Goal: Navigation & Orientation: Understand site structure

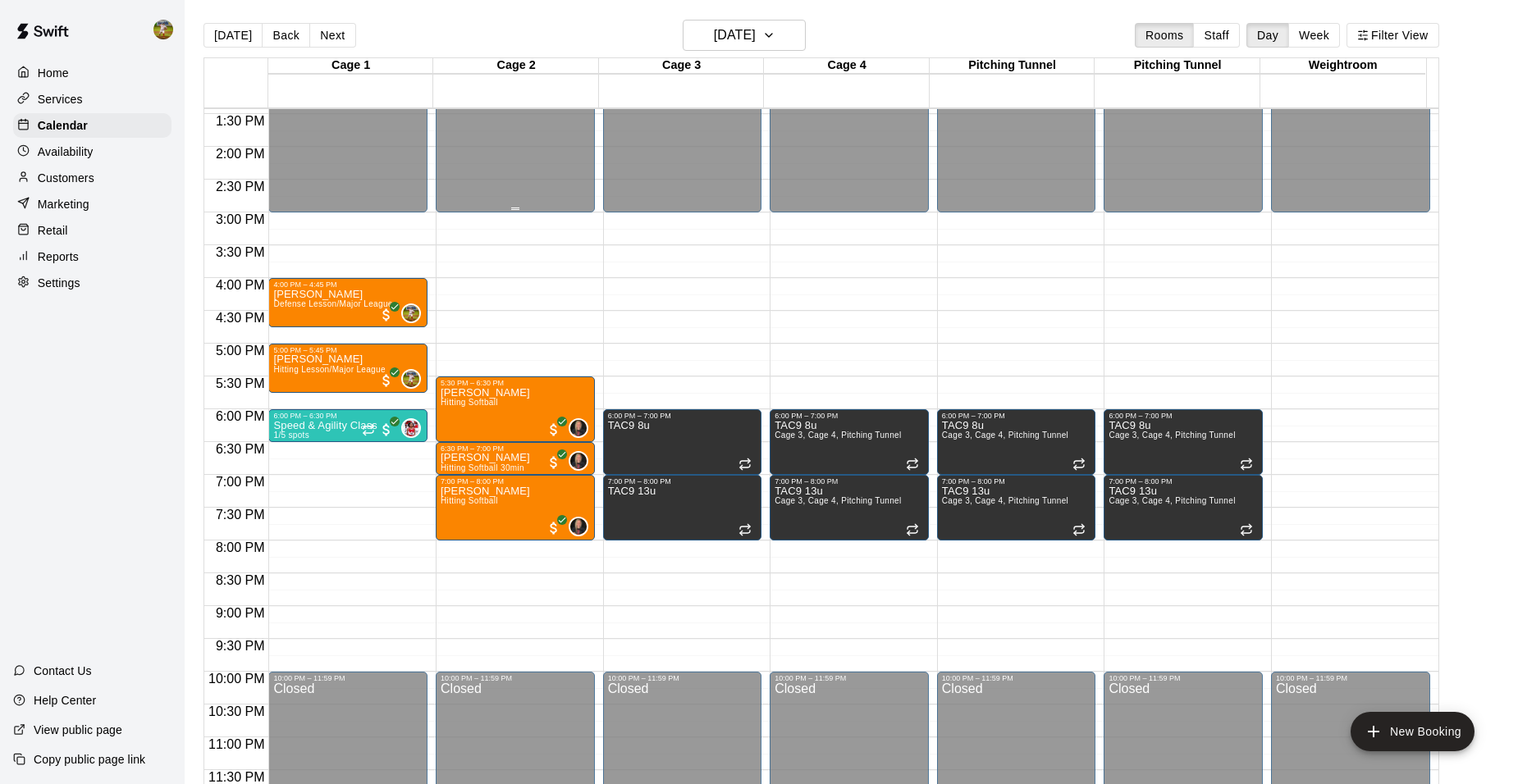
scroll to position [883, 0]
click at [330, 35] on button "Next" at bounding box center [332, 35] width 46 height 25
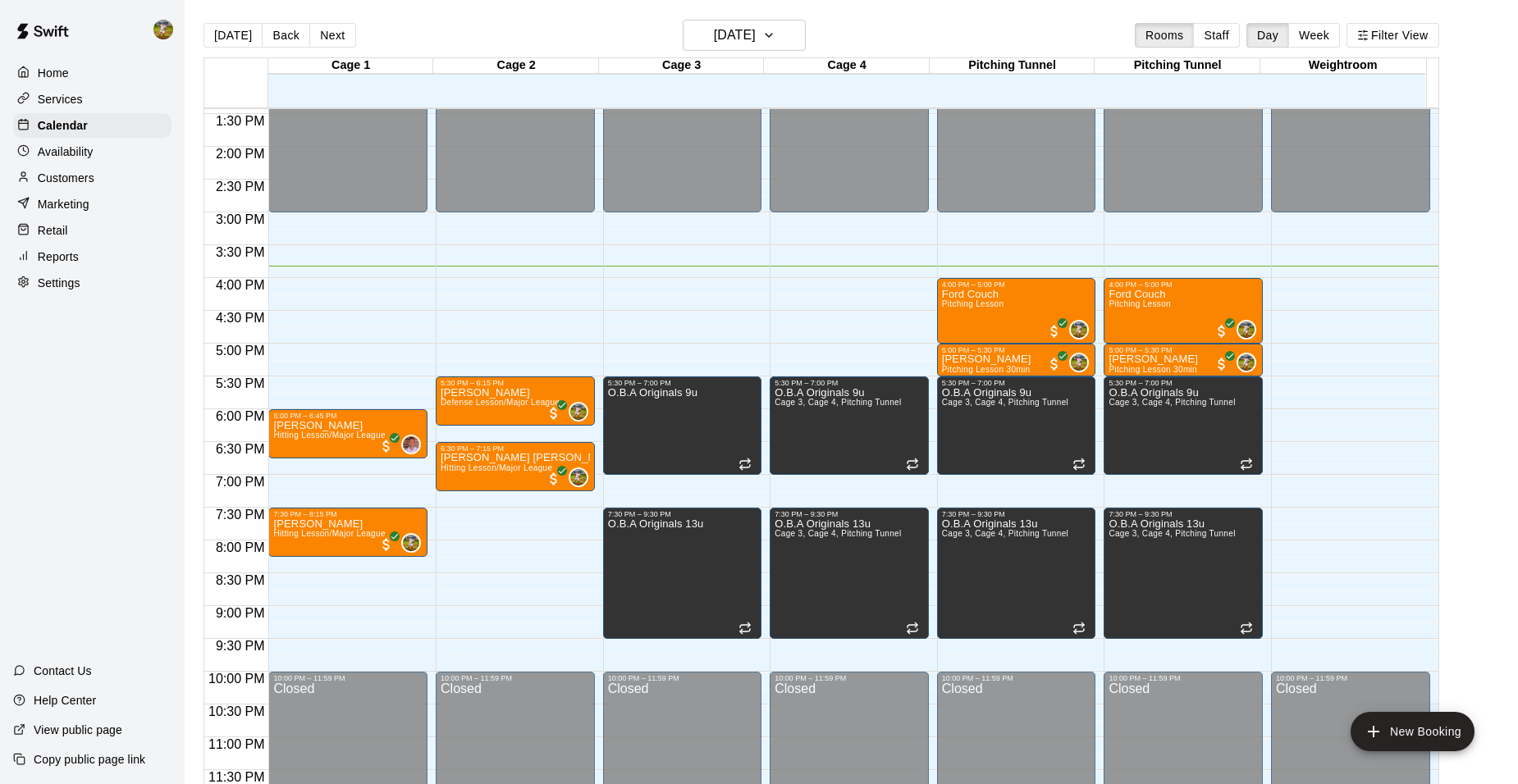
drag, startPoint x: 124, startPoint y: 502, endPoint x: 111, endPoint y: 318, distance: 184.5
click at [124, 502] on div "Home Services Calendar Availability Customers Marketing Retail Reports Settings…" at bounding box center [92, 392] width 184 height 784
click at [66, 186] on p "Customers" at bounding box center [65, 178] width 56 height 17
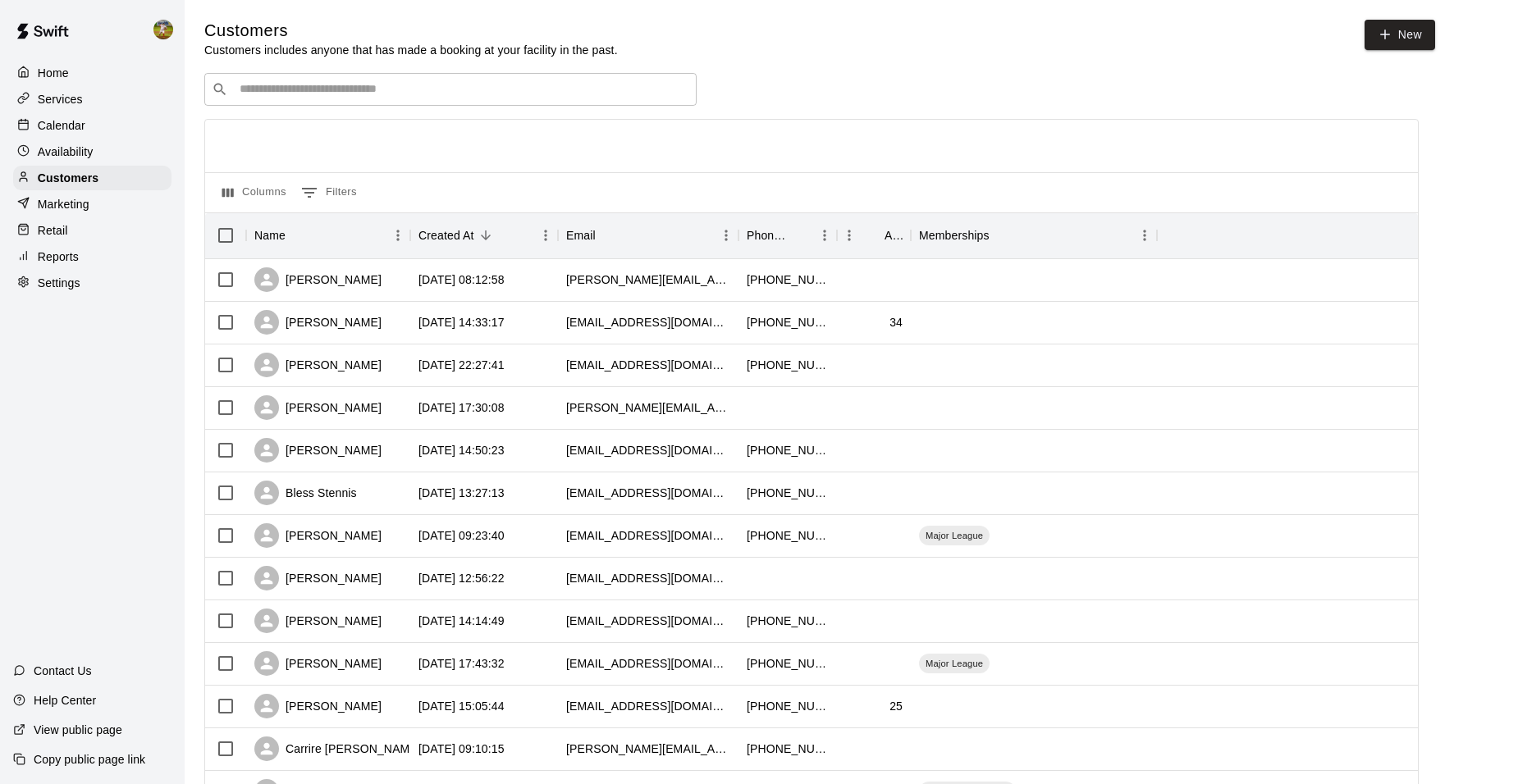
click at [118, 130] on div "Calendar" at bounding box center [92, 125] width 159 height 25
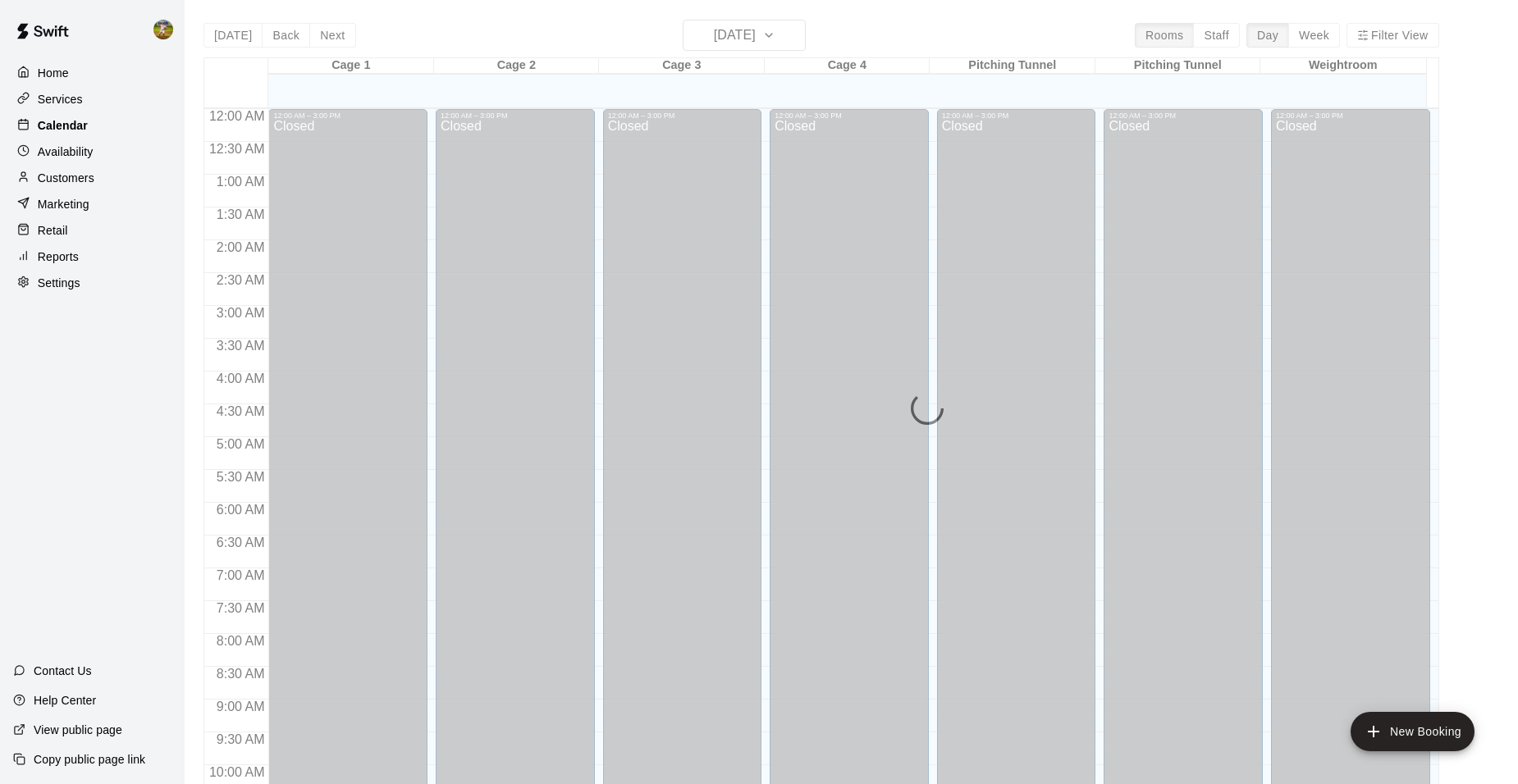
scroll to position [832, 0]
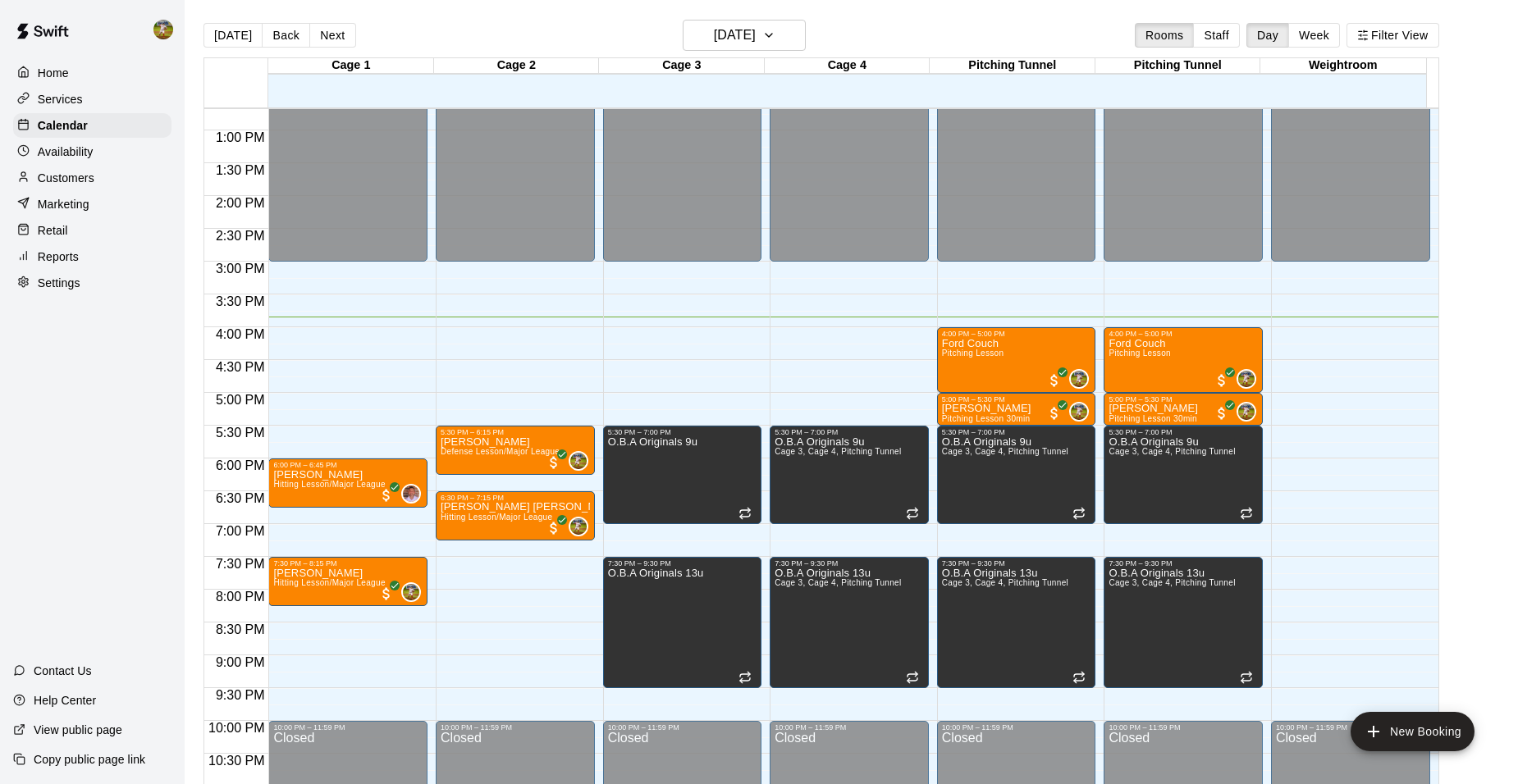
click at [105, 162] on div "Availability" at bounding box center [92, 151] width 159 height 25
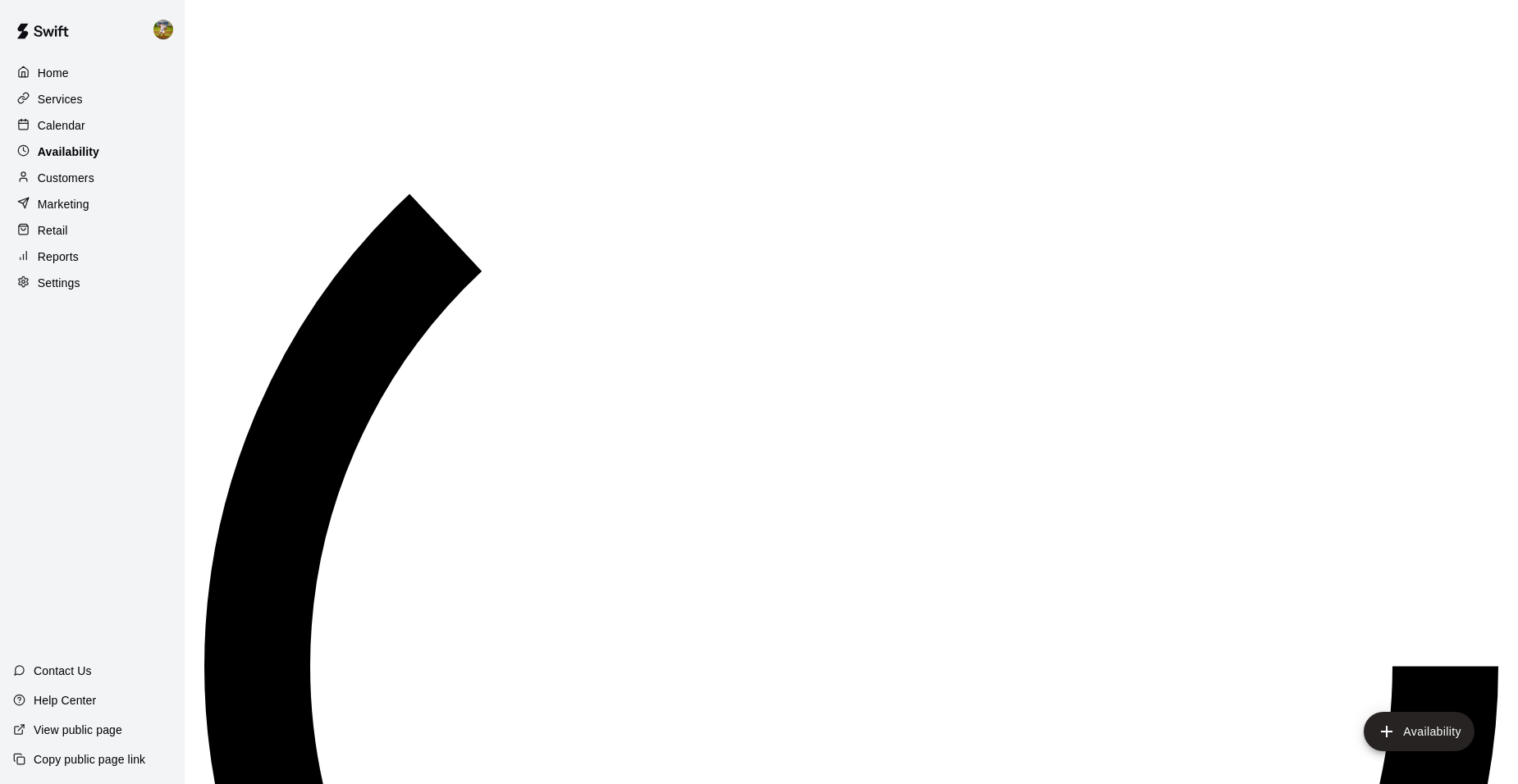
scroll to position [883, 0]
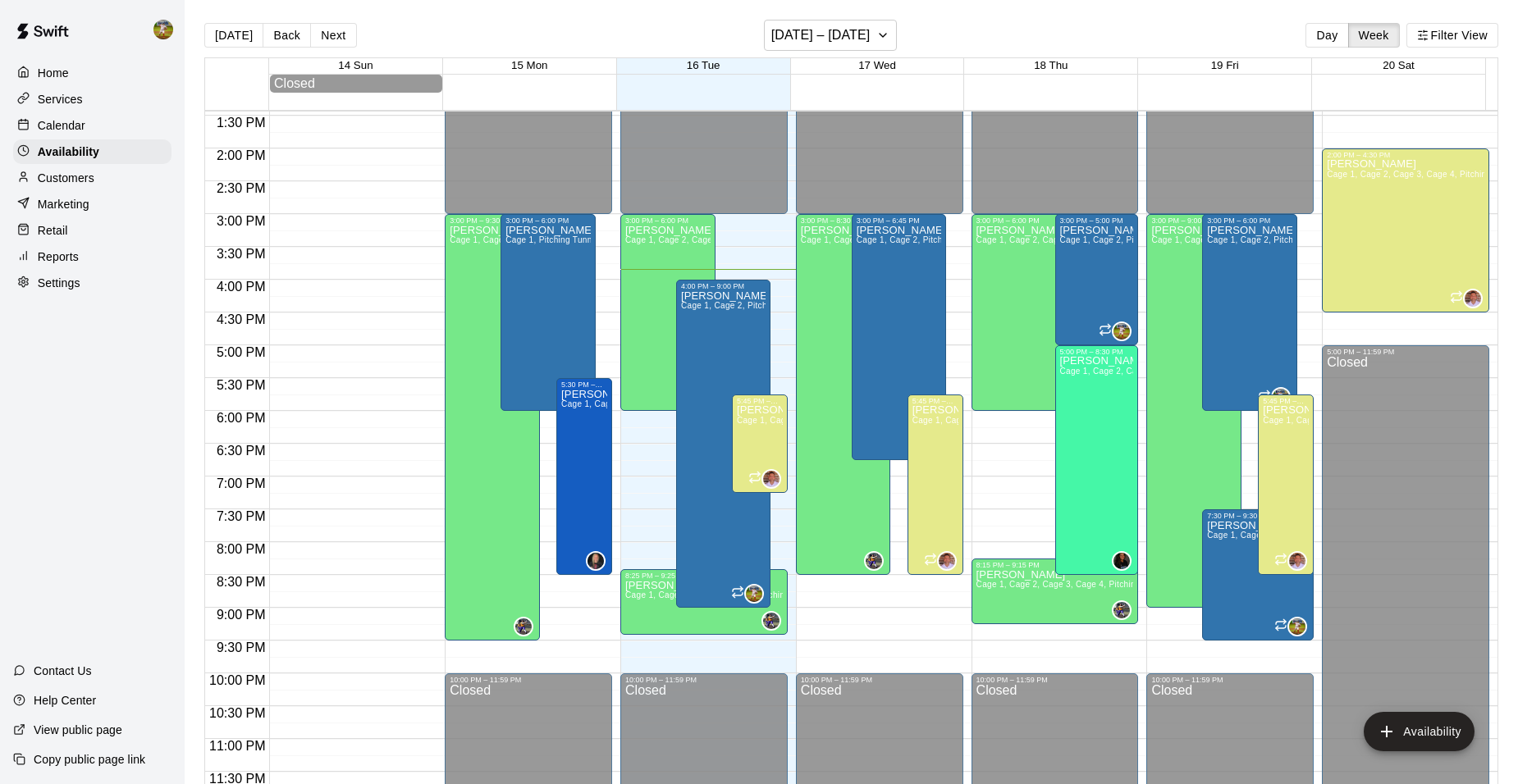
click at [113, 119] on div "Calendar" at bounding box center [92, 125] width 159 height 25
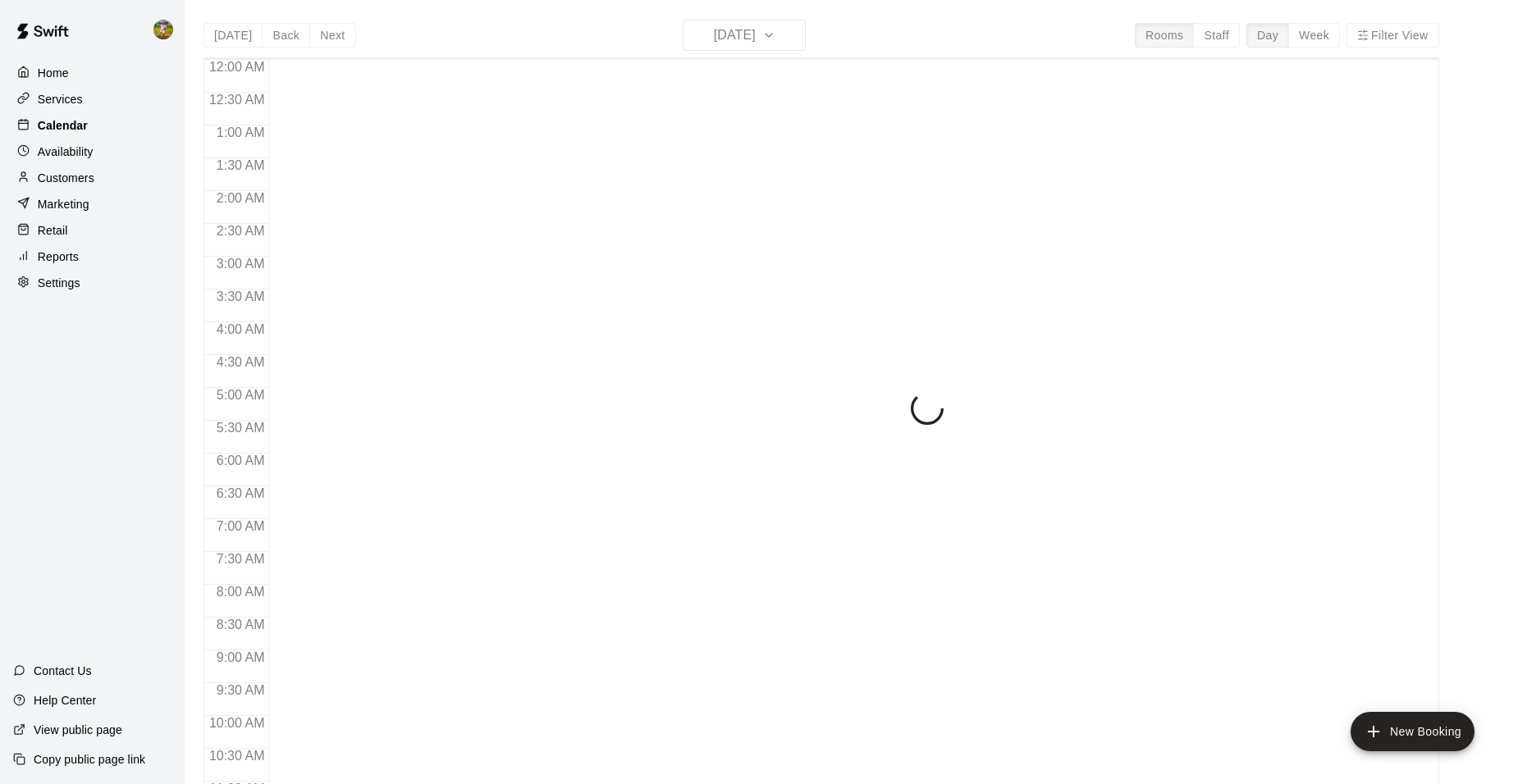
scroll to position [832, 0]
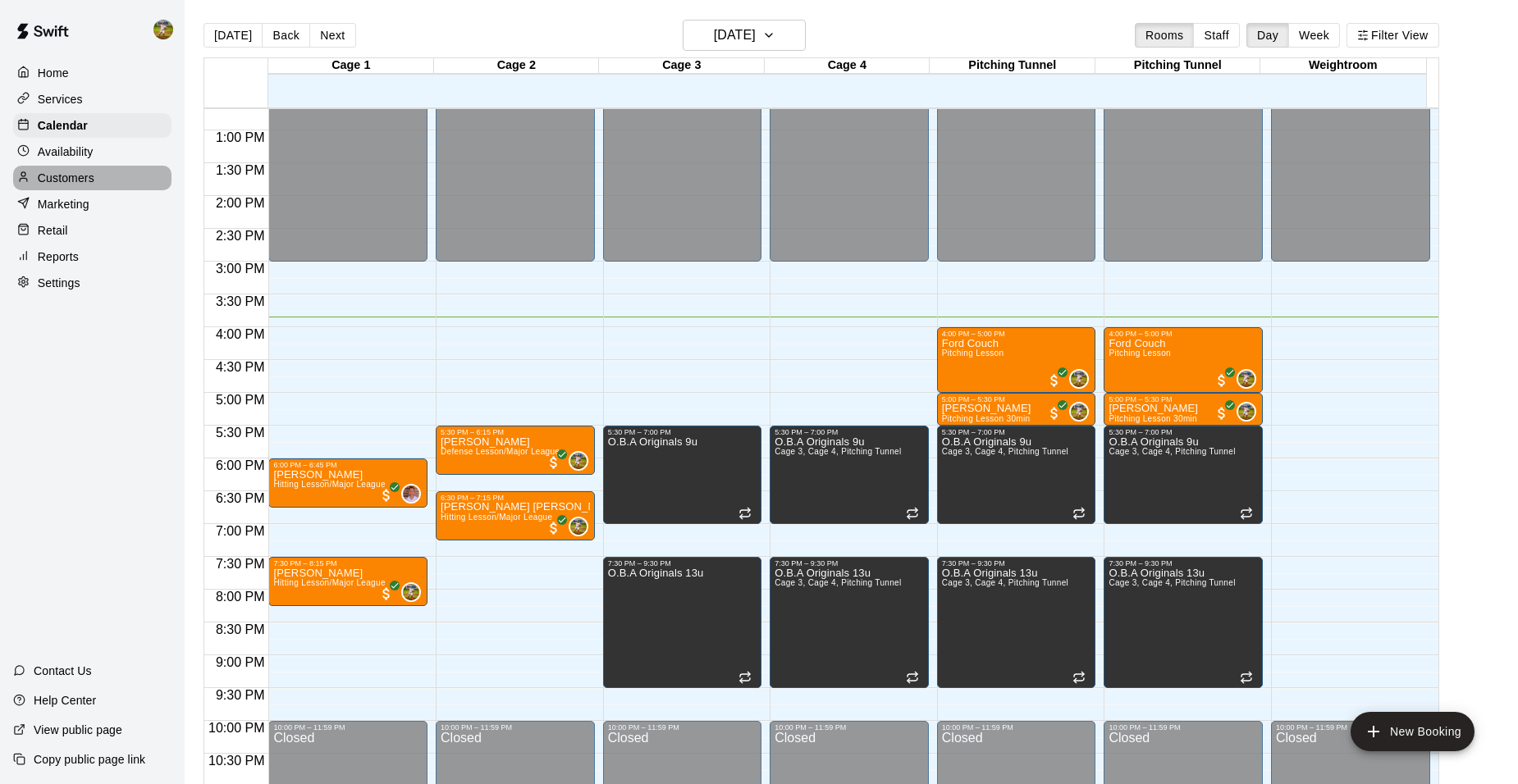
click at [96, 180] on div "Customers" at bounding box center [92, 178] width 159 height 25
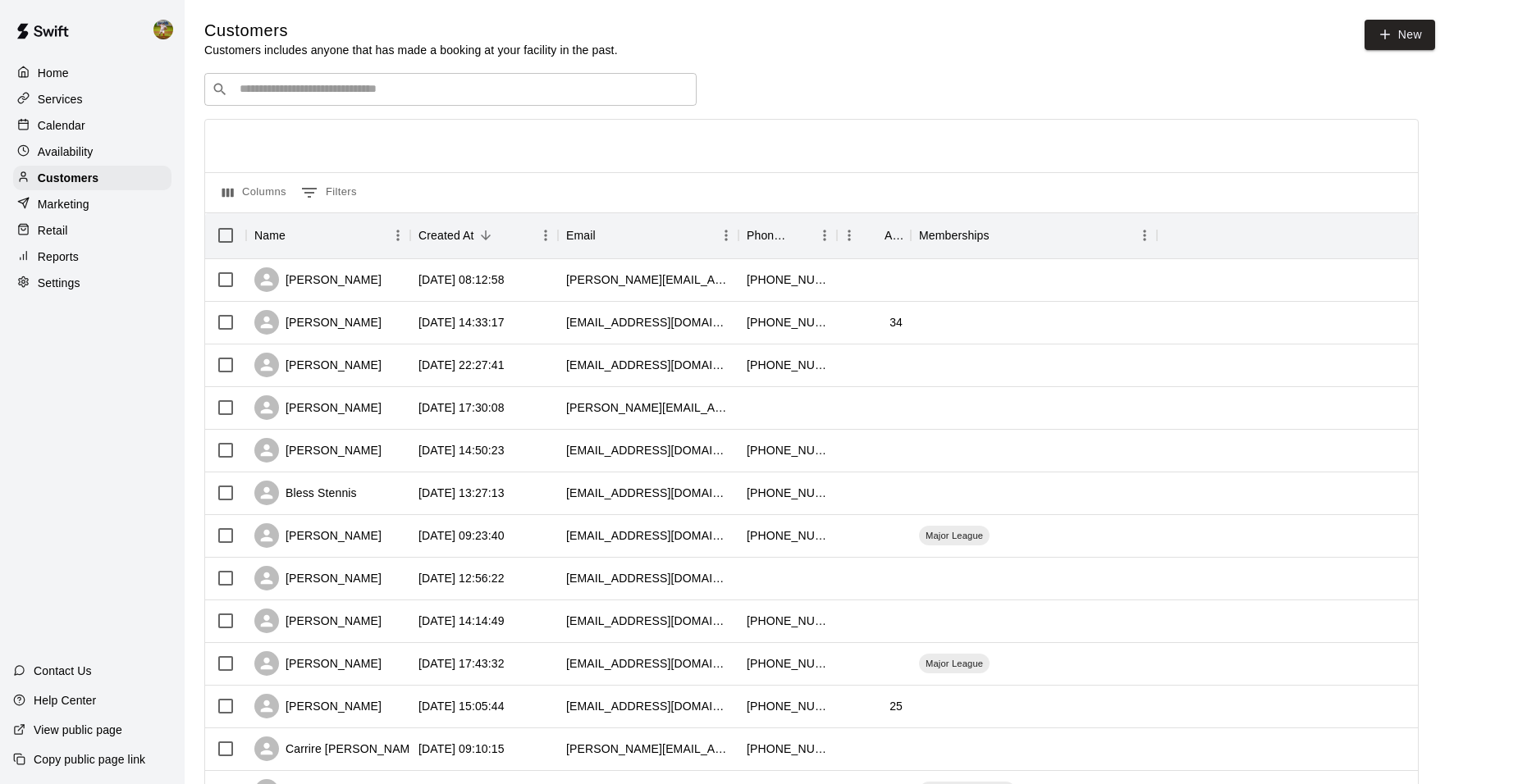
click at [58, 127] on p "Calendar" at bounding box center [61, 125] width 47 height 17
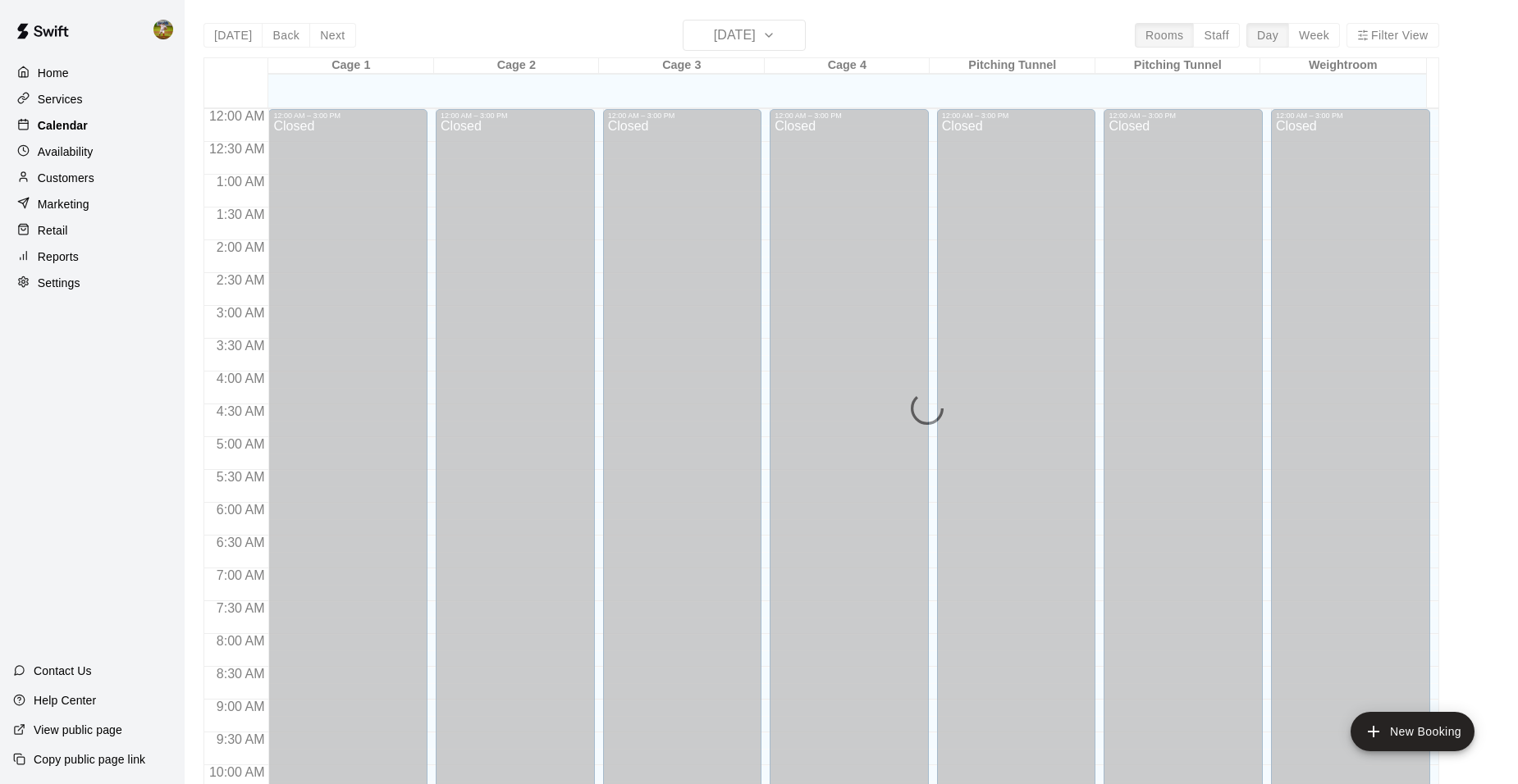
scroll to position [832, 0]
